Goal: Task Accomplishment & Management: Use online tool/utility

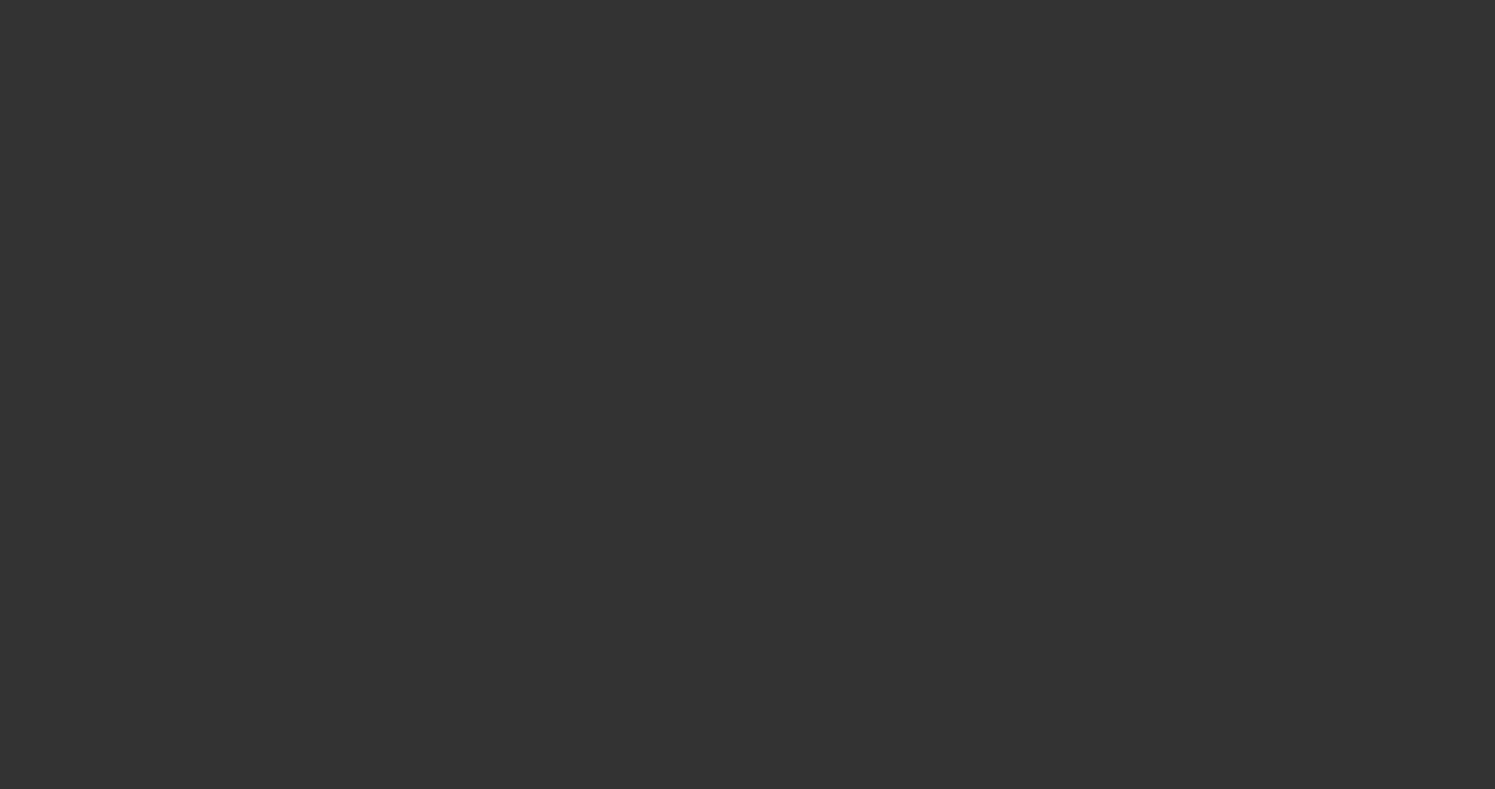
click at [715, 246] on div at bounding box center [560, 394] width 1121 height 789
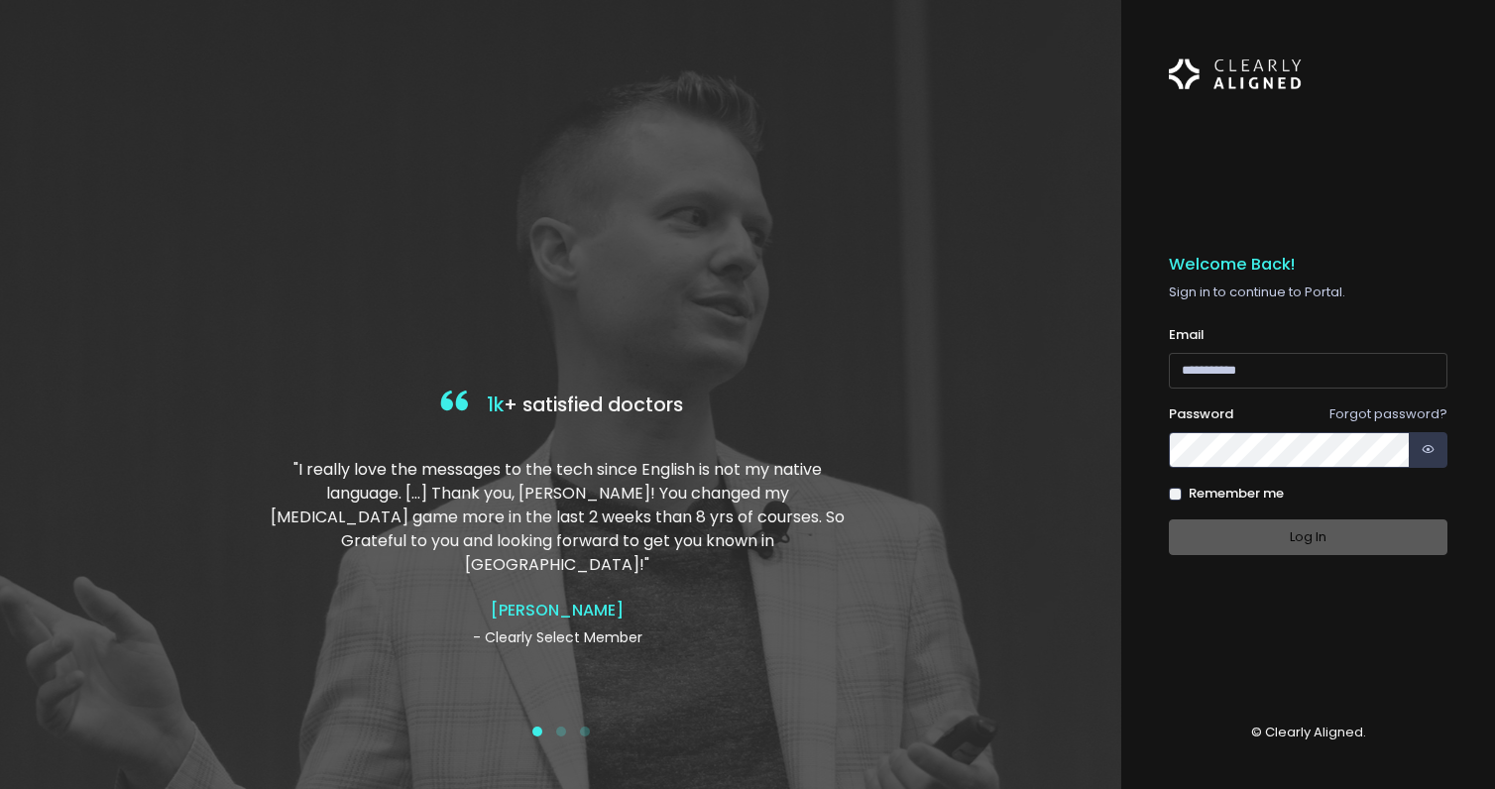
click at [1226, 387] on input "email" at bounding box center [1308, 371] width 279 height 37
type input "**********"
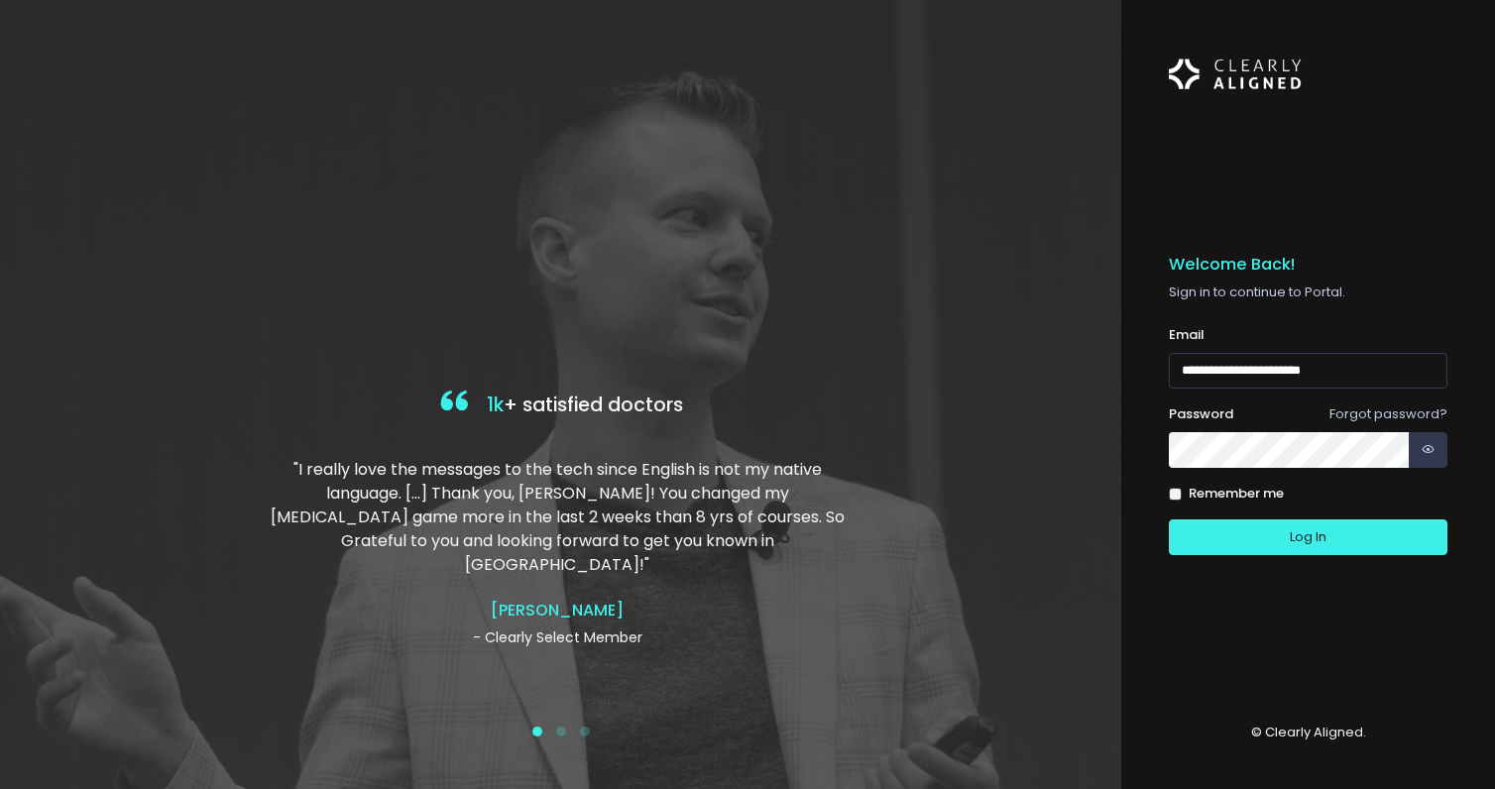
click at [1169, 519] on button "Log In" at bounding box center [1308, 537] width 279 height 37
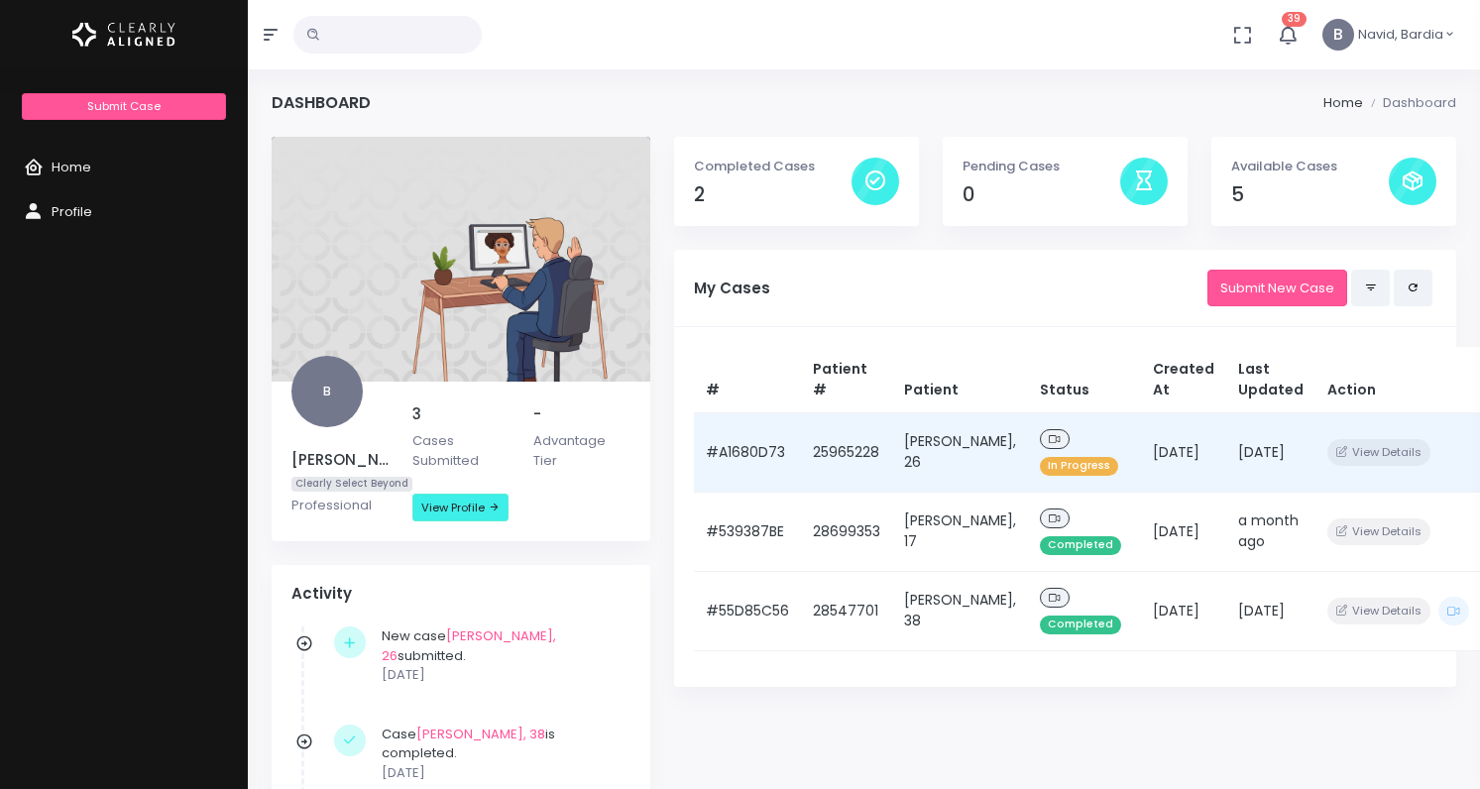
click at [944, 451] on td "[PERSON_NAME], 26" at bounding box center [960, 451] width 136 height 79
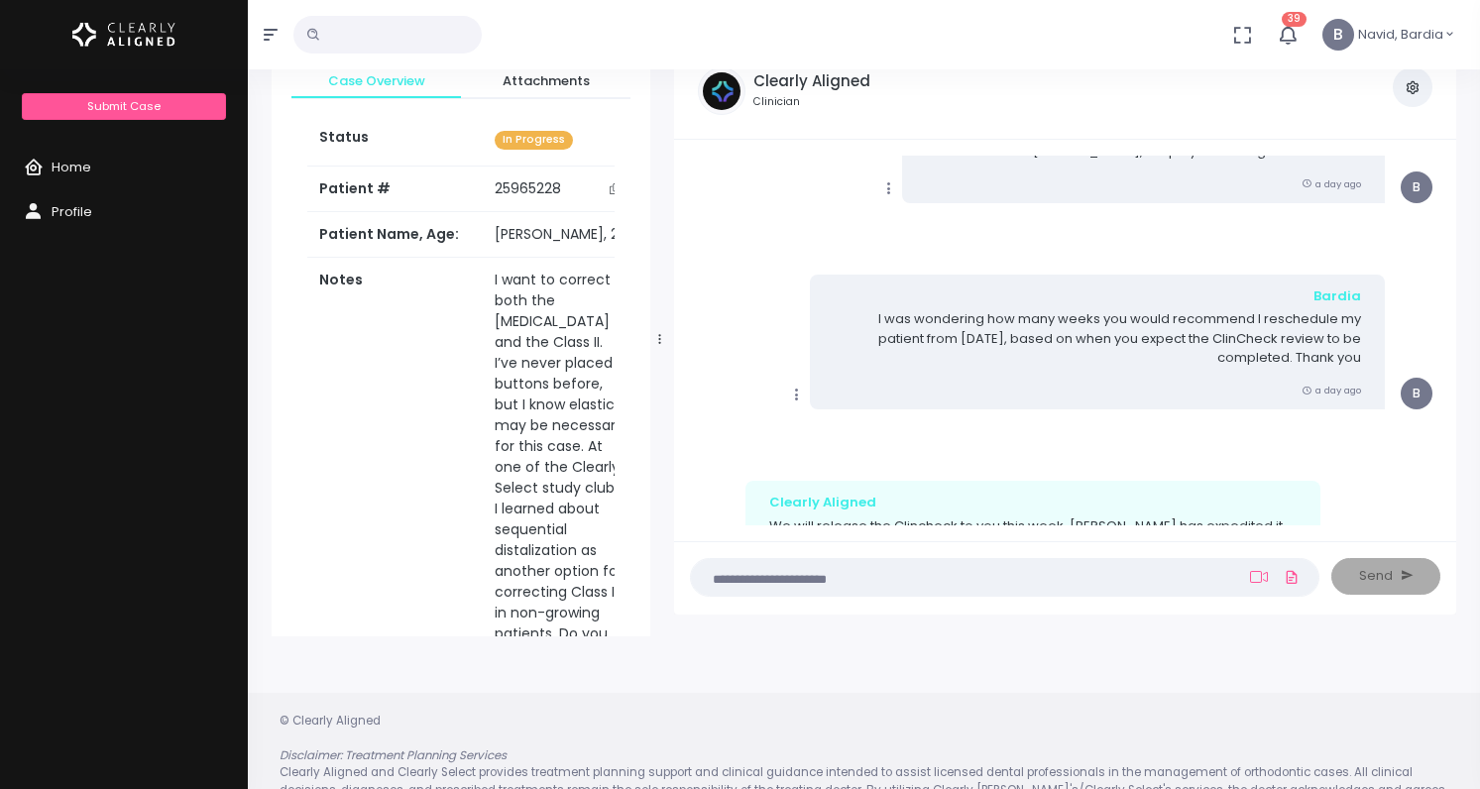
scroll to position [1438, 0]
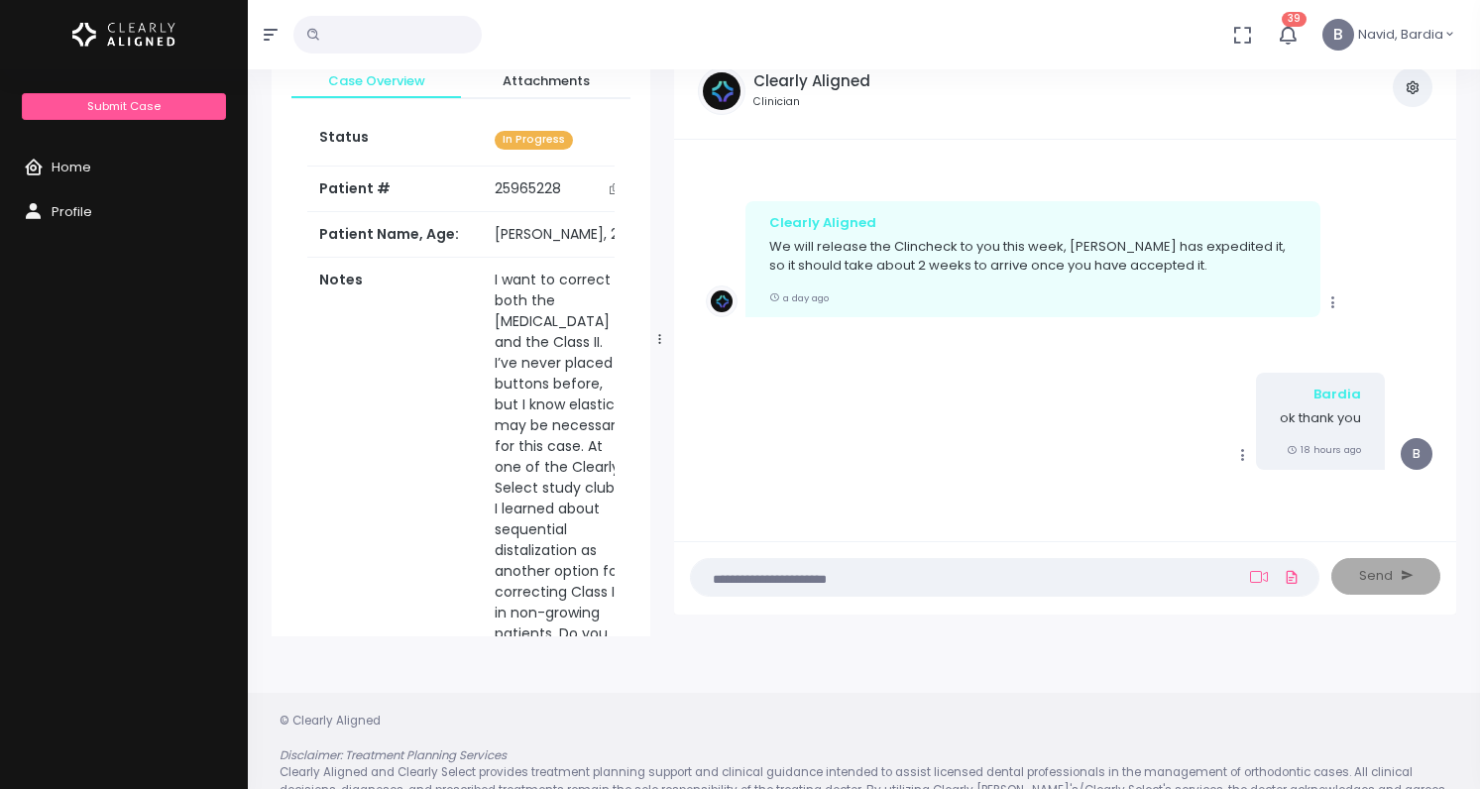
click at [1353, 241] on div "Copy Clearly Aligned We will release the Clincheck to you this week, [PERSON_NA…" at bounding box center [1065, 259] width 719 height 116
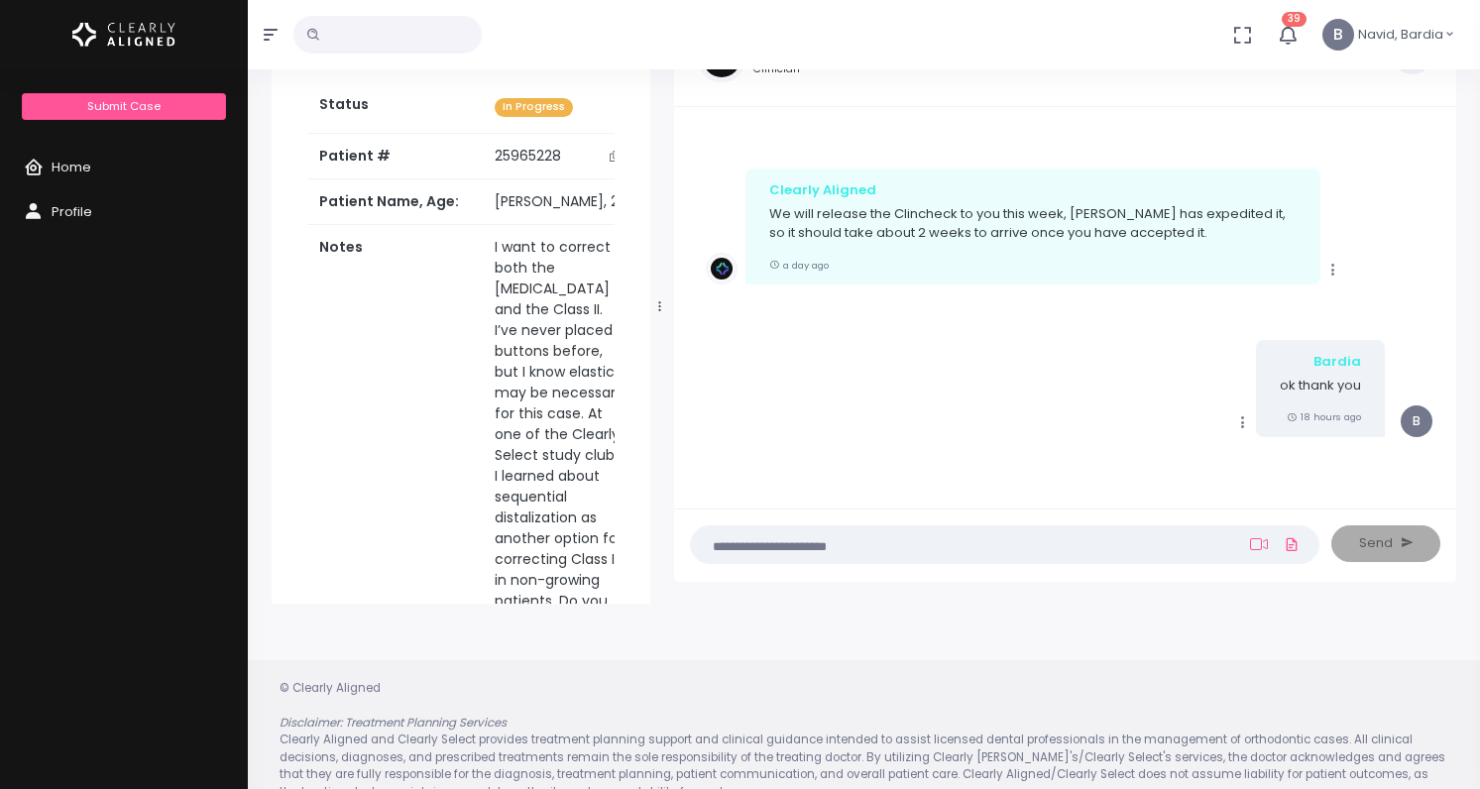
scroll to position [159, 0]
